Goal: Task Accomplishment & Management: Manage account settings

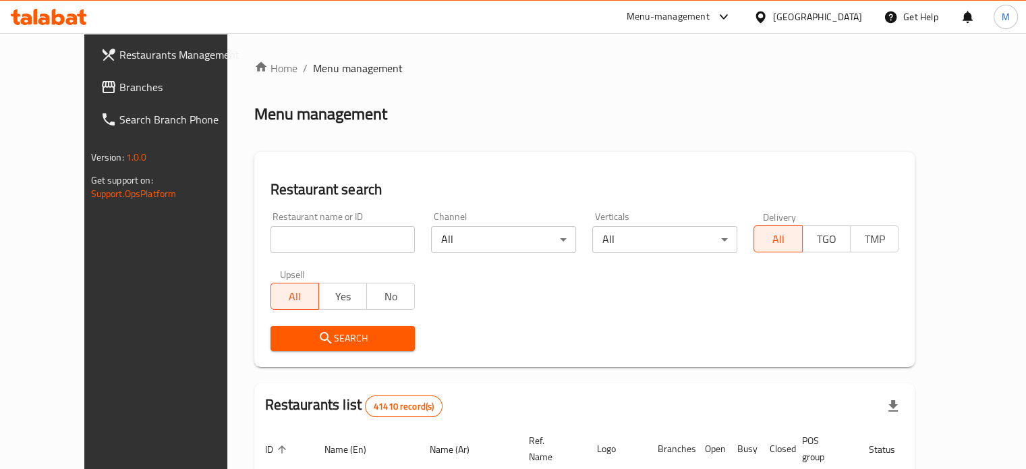
click at [708, 18] on div "Menu-management" at bounding box center [668, 17] width 83 height 16
click at [335, 236] on input "search" at bounding box center [342, 239] width 145 height 27
type input "monginis"
click at [301, 338] on span "Search" at bounding box center [342, 338] width 123 height 17
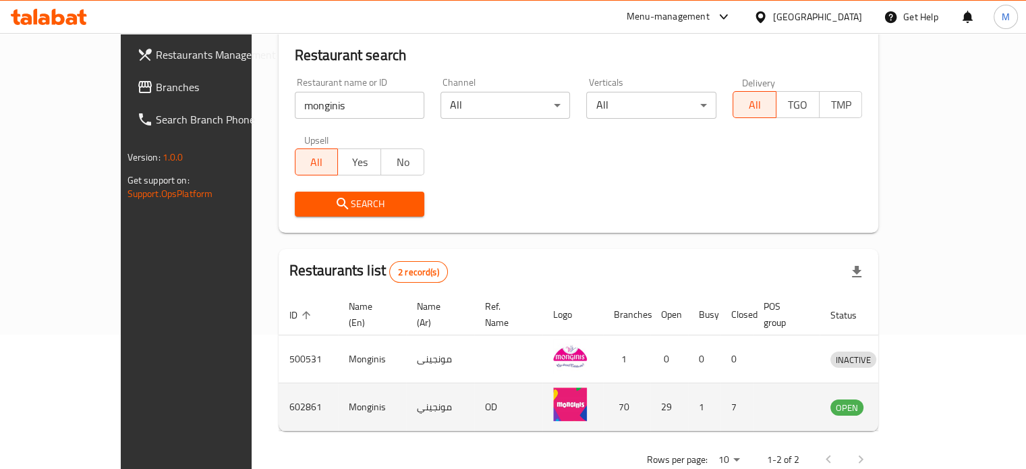
scroll to position [135, 0]
click at [919, 401] on icon "enhanced table" at bounding box center [911, 406] width 15 height 11
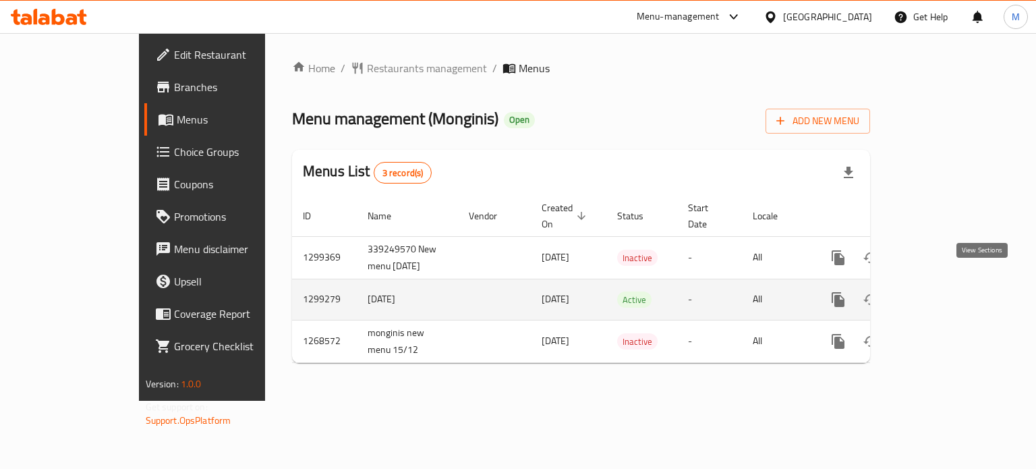
click at [944, 291] on icon "enhanced table" at bounding box center [935, 299] width 16 height 16
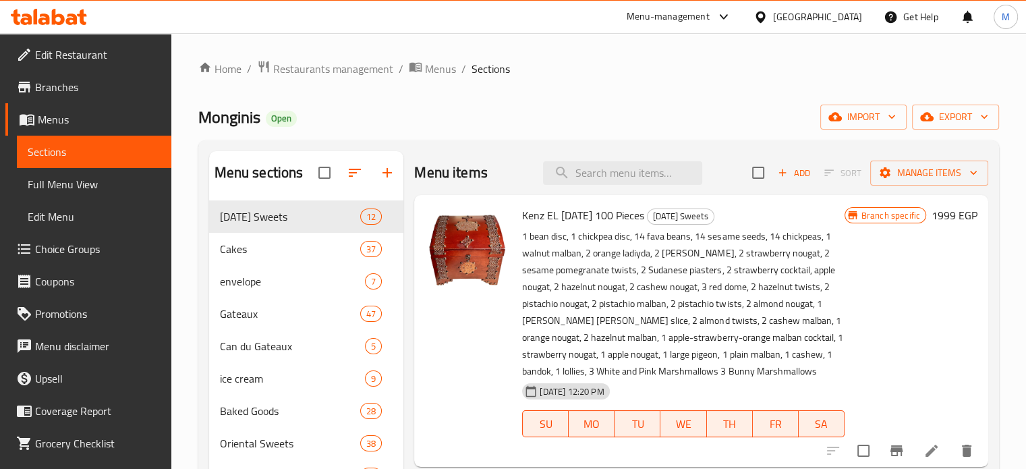
click at [29, 80] on icon at bounding box center [24, 87] width 16 height 16
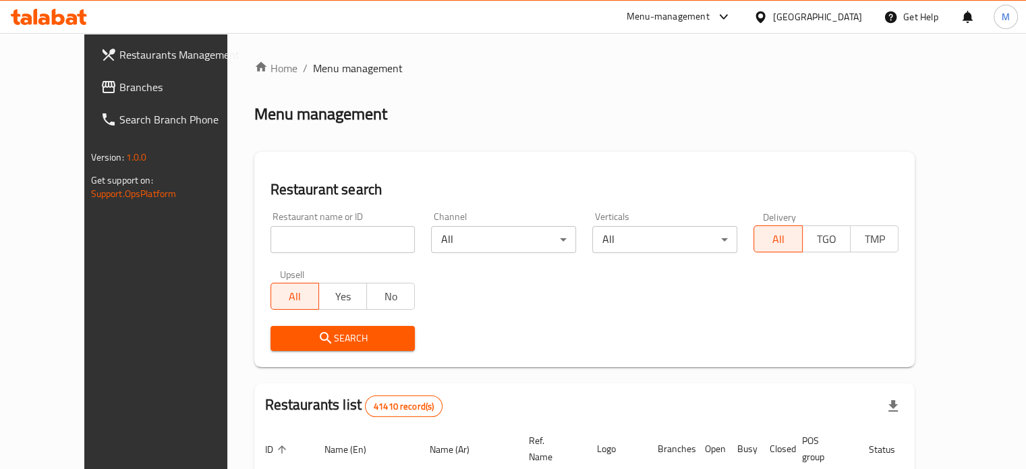
click at [710, 18] on div "Menu-management" at bounding box center [668, 17] width 83 height 16
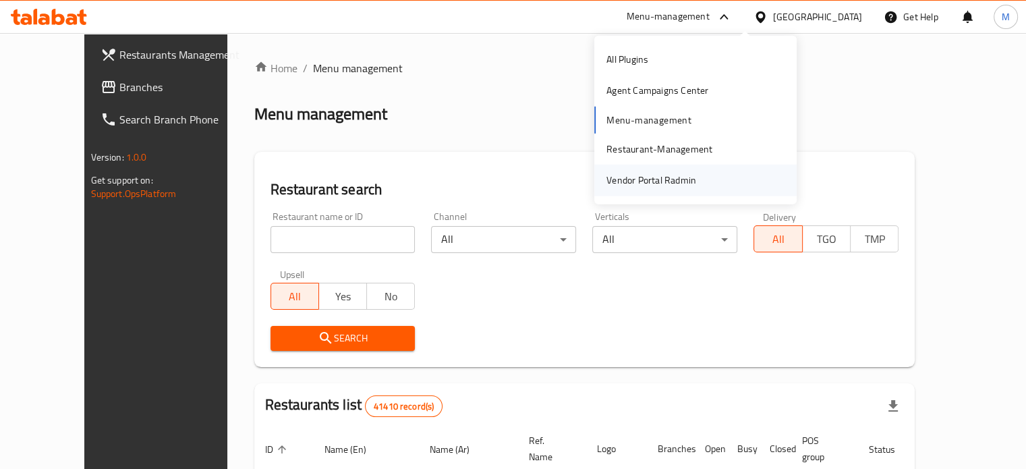
click at [649, 177] on div "Vendor Portal Radmin" at bounding box center [651, 180] width 90 height 15
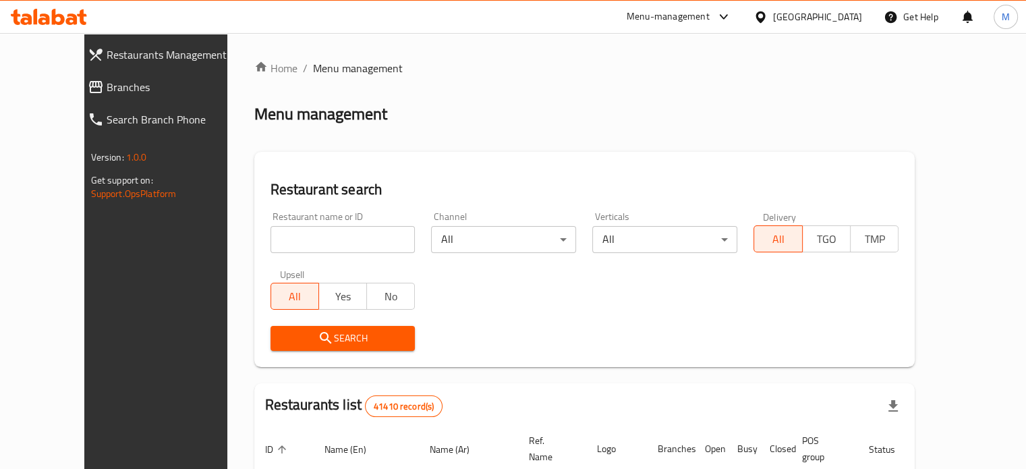
click at [301, 243] on input "search" at bounding box center [342, 239] width 145 height 27
paste input "693536"
type input "693536"
click button "Search" at bounding box center [342, 338] width 145 height 25
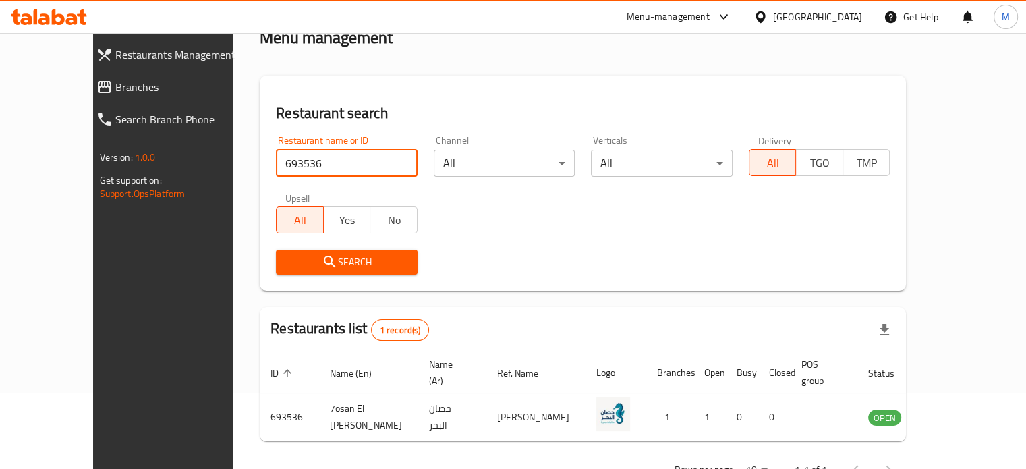
scroll to position [105, 0]
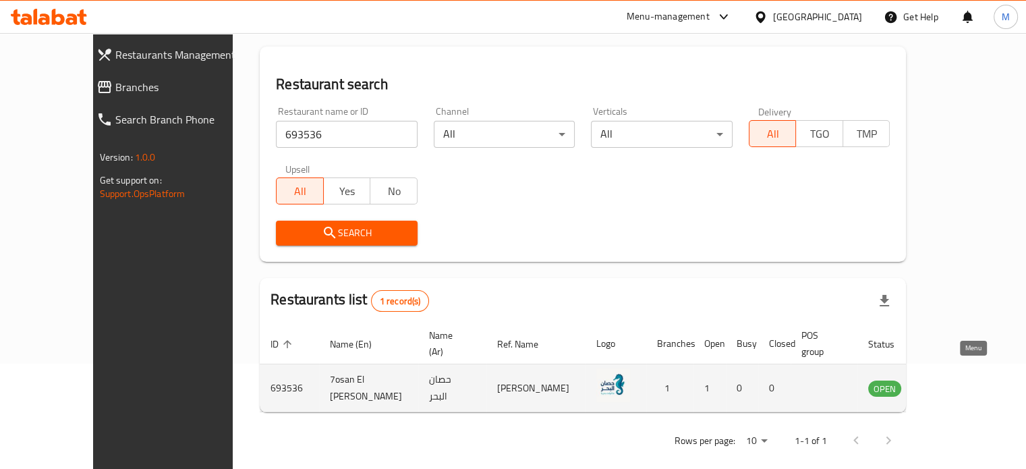
click at [955, 380] on icon "enhanced table" at bounding box center [947, 388] width 16 height 16
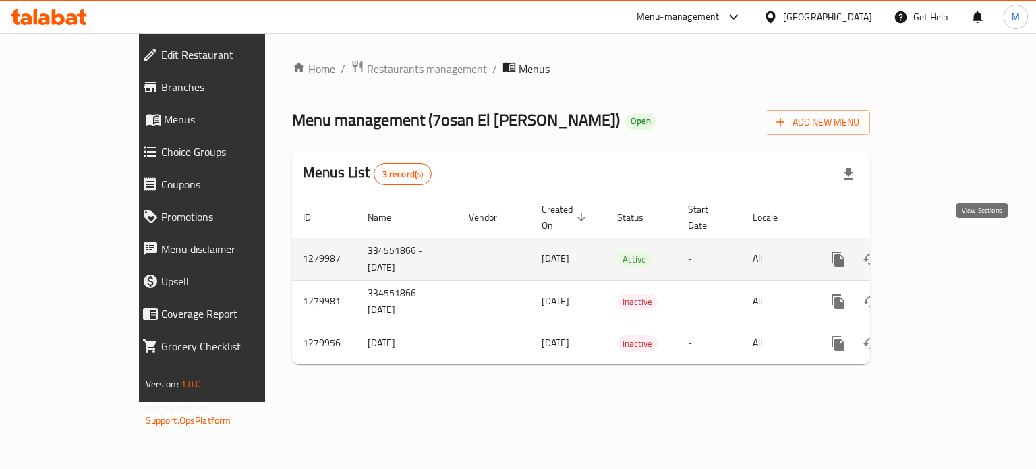
click at [944, 251] on icon "enhanced table" at bounding box center [935, 259] width 16 height 16
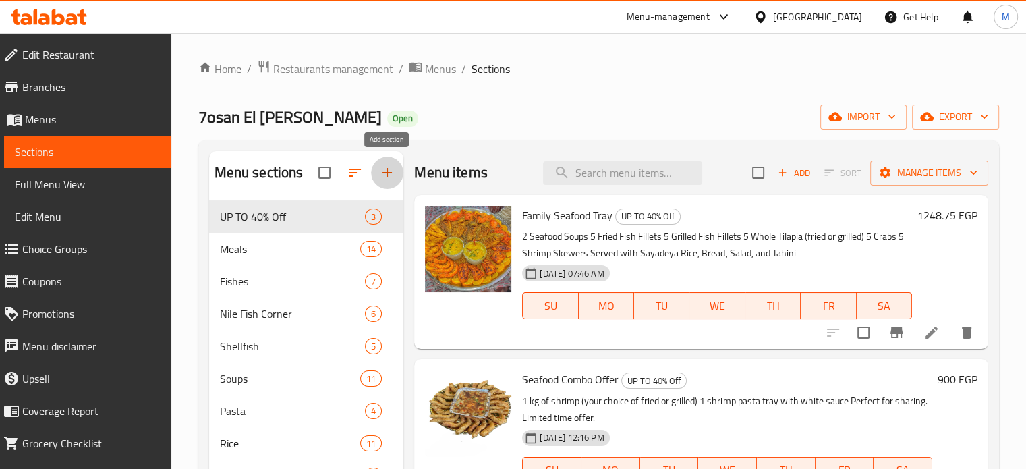
click at [383, 177] on icon "button" at bounding box center [387, 173] width 16 height 16
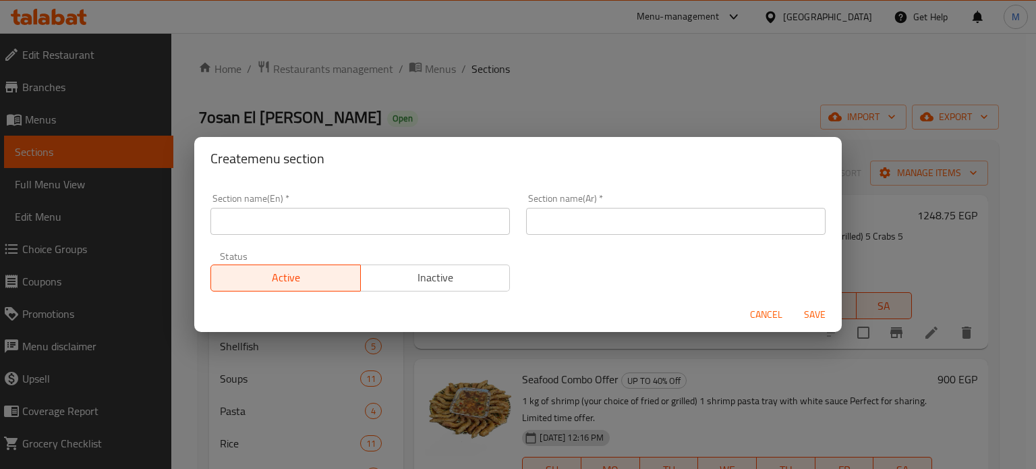
click at [540, 223] on input "text" at bounding box center [675, 221] width 299 height 27
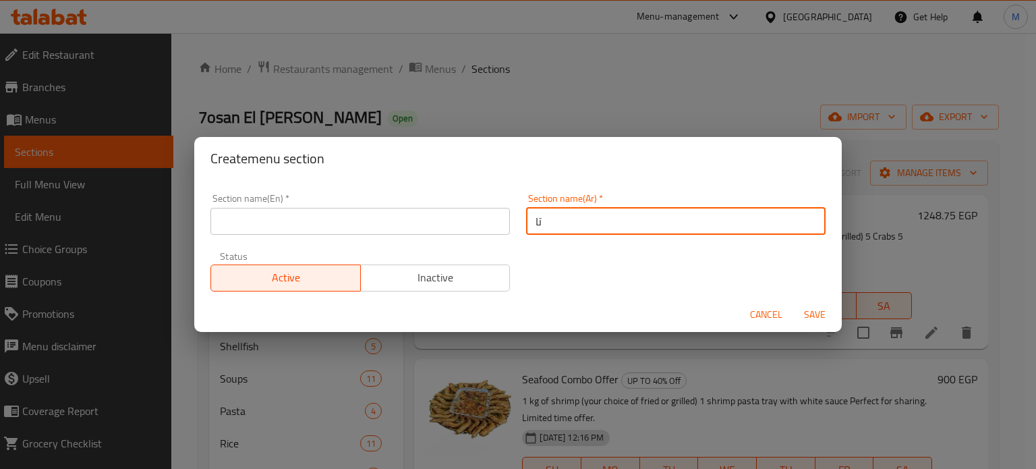
type input "ت"
type input "الصوانى"
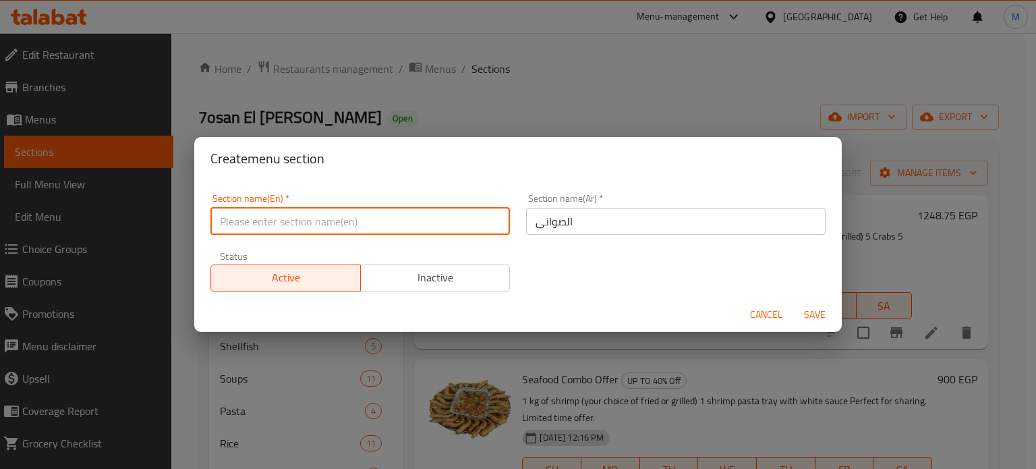
click at [434, 230] on input "text" at bounding box center [359, 221] width 299 height 27
type input "trays"
click at [558, 225] on input "الصوانى" at bounding box center [675, 221] width 299 height 27
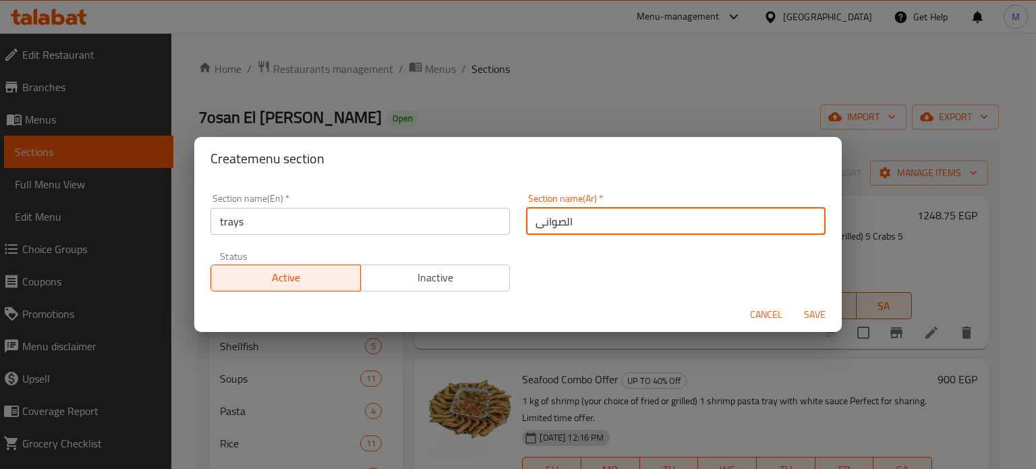
click at [812, 310] on span "Save" at bounding box center [815, 314] width 32 height 17
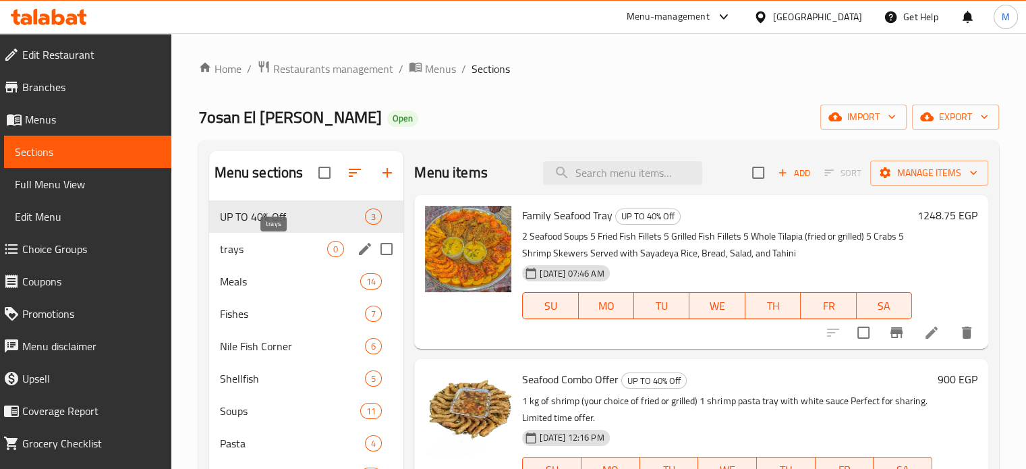
click at [291, 253] on span "trays" at bounding box center [274, 249] width 108 height 16
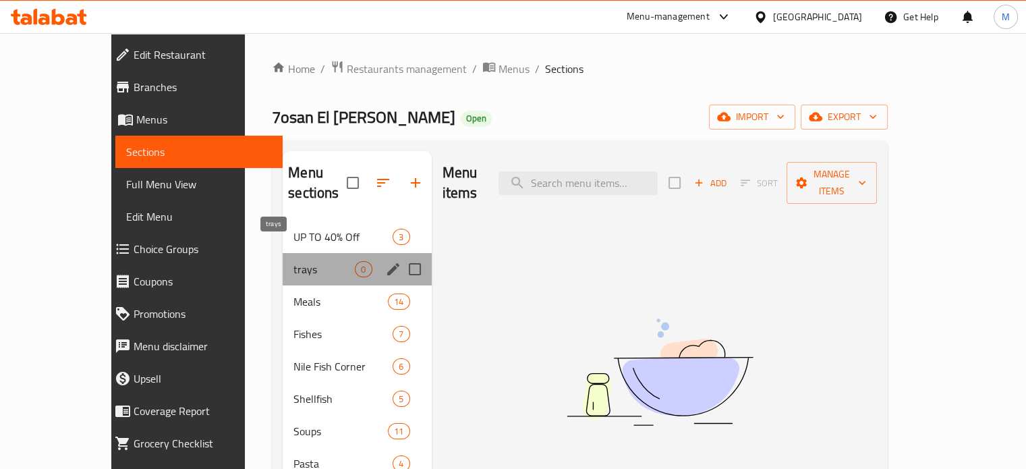
click at [296, 261] on span "trays" at bounding box center [323, 269] width 61 height 16
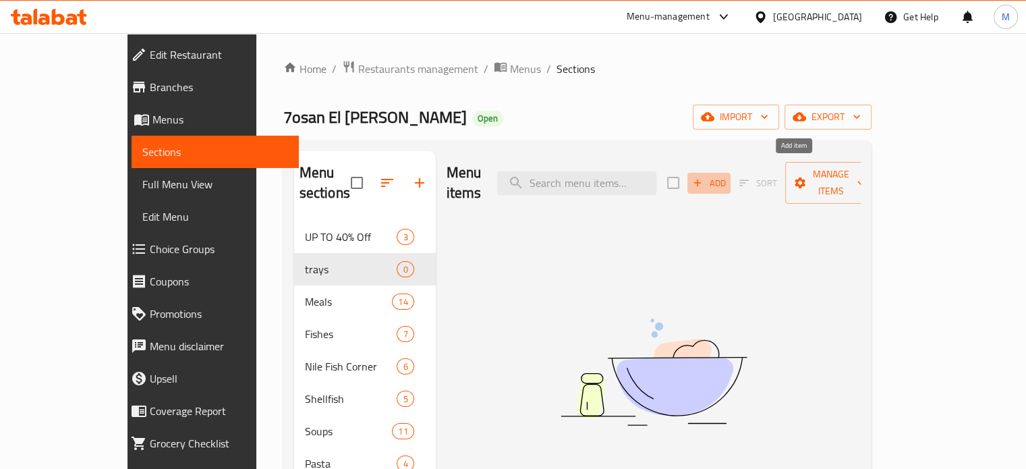
click at [727, 177] on span "Add" at bounding box center [709, 183] width 36 height 16
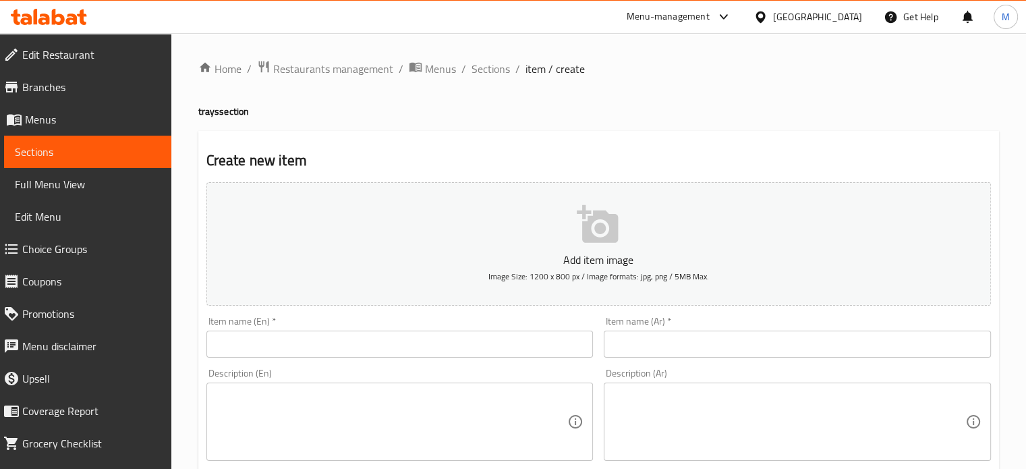
click at [628, 352] on input "text" at bounding box center [797, 344] width 387 height 27
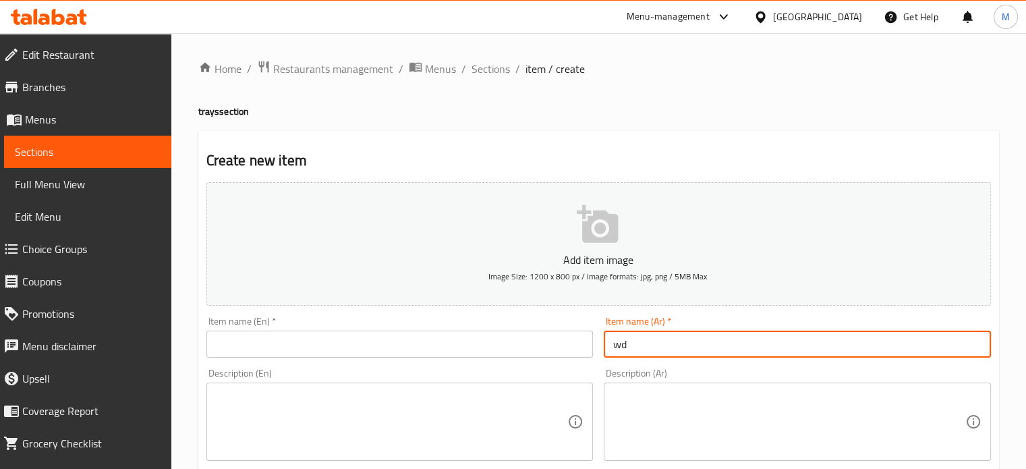
type input "w"
click at [628, 352] on input "صينية المزاج العالى" at bounding box center [797, 344] width 387 height 27
click at [628, 351] on input "صينية المزاج العالى" at bounding box center [797, 344] width 387 height 27
type input "صينية المزاج العالى"
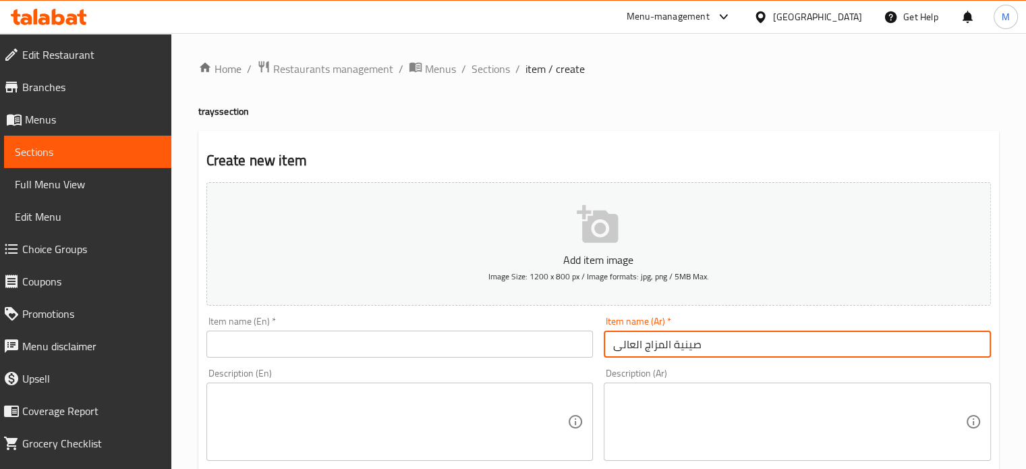
click at [361, 343] on input "text" at bounding box center [399, 344] width 387 height 27
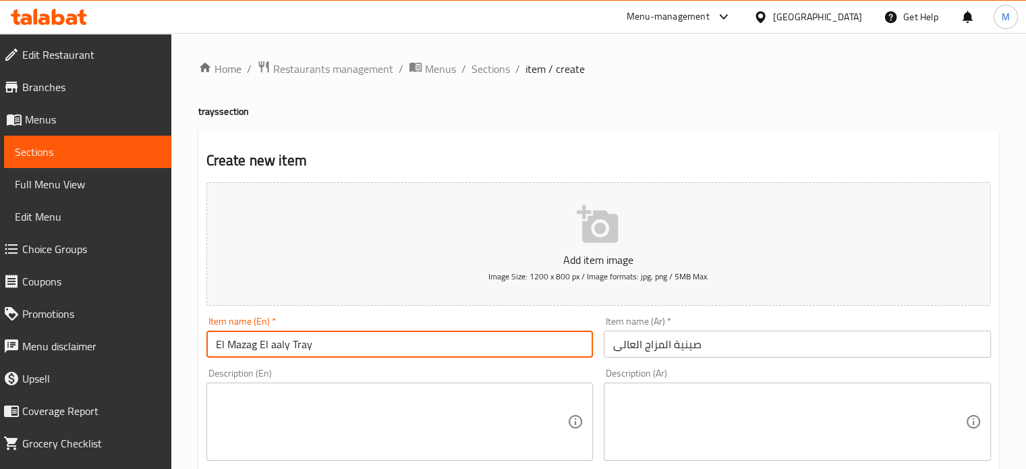
type input "El Mazag El aaly Tray"
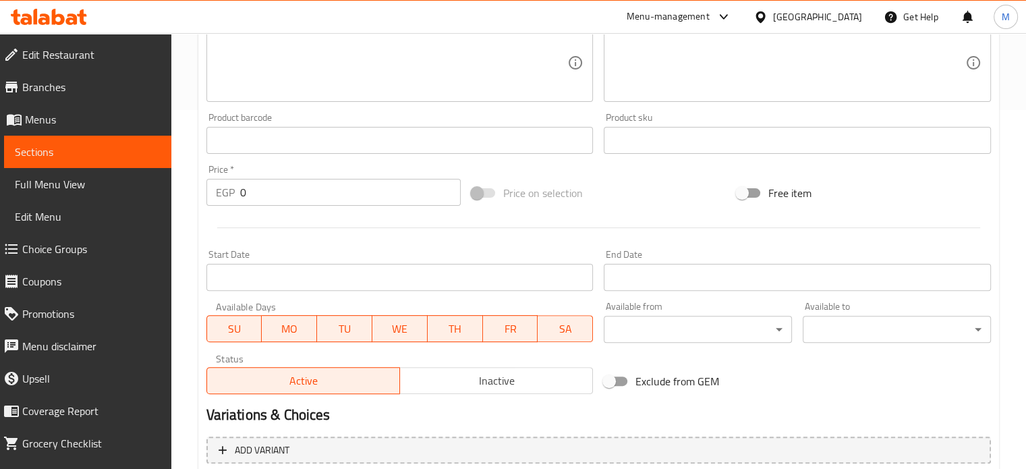
scroll to position [360, 0]
drag, startPoint x: 229, startPoint y: 202, endPoint x: 216, endPoint y: 202, distance: 12.8
click at [217, 202] on div "EGP 0 Price *" at bounding box center [333, 191] width 254 height 27
type input "2500"
click at [699, 188] on div "Price on selection" at bounding box center [598, 192] width 265 height 36
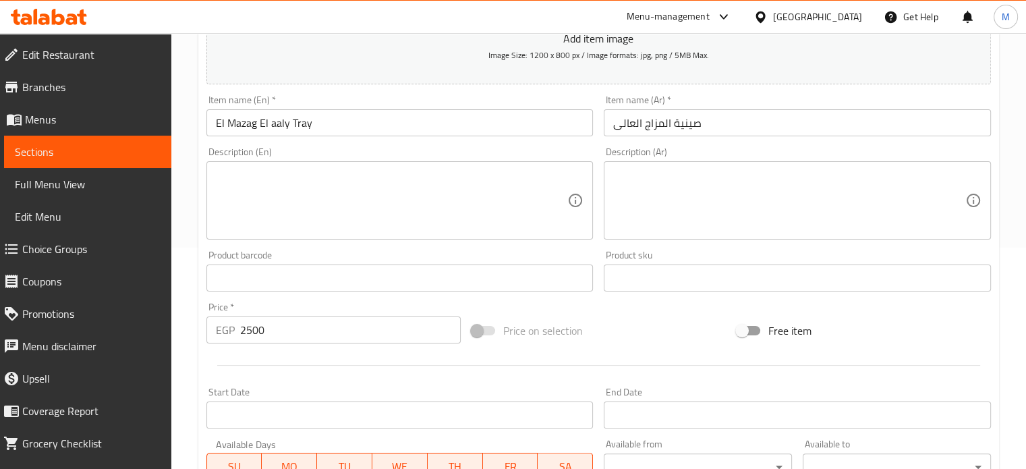
scroll to position [202, 0]
